Goal: Information Seeking & Learning: Understand process/instructions

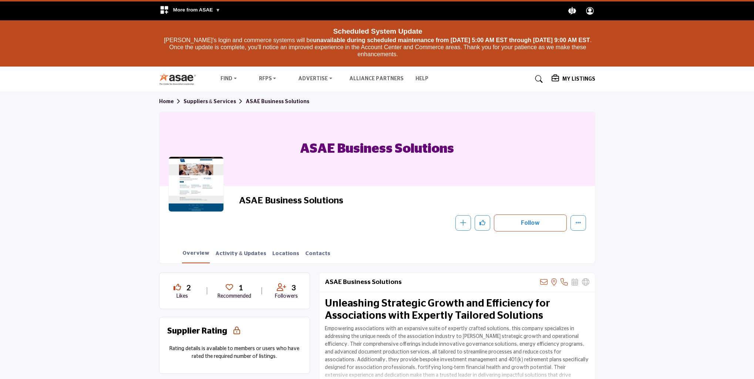
click at [215, 9] on span "More from ASAE" at bounding box center [196, 10] width 47 height 6
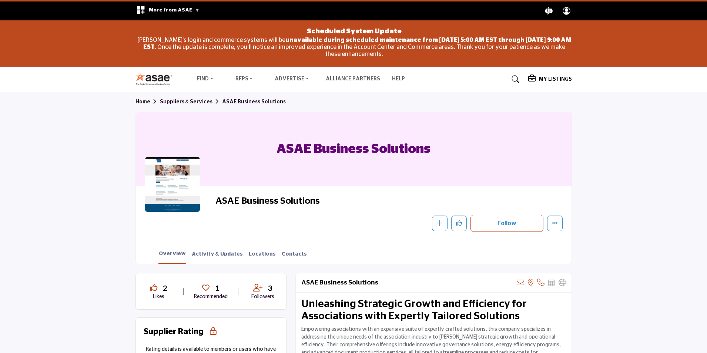
click at [348, 77] on h5 "My Listings" at bounding box center [555, 79] width 33 height 7
click at [348, 98] on span "Pricing" at bounding box center [544, 99] width 17 height 6
